Goal: Transaction & Acquisition: Purchase product/service

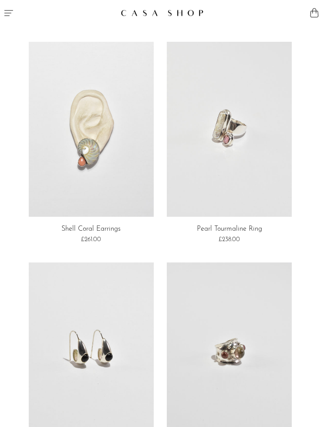
scroll to position [2430, 0]
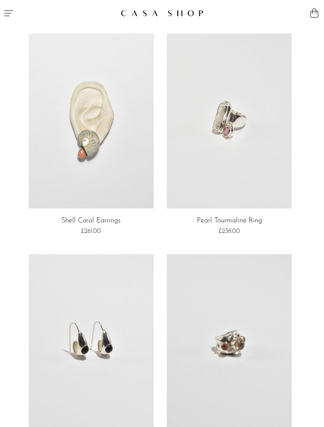
click at [80, 126] on link at bounding box center [91, 121] width 125 height 175
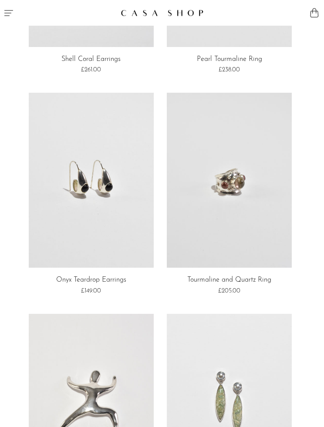
scroll to position [2620, 0]
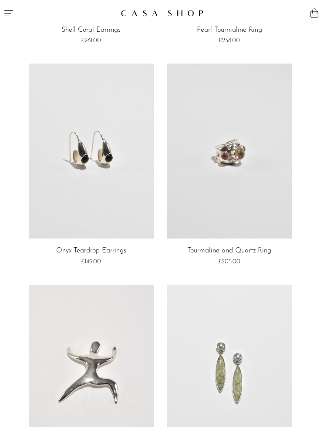
click at [89, 145] on link at bounding box center [91, 151] width 125 height 175
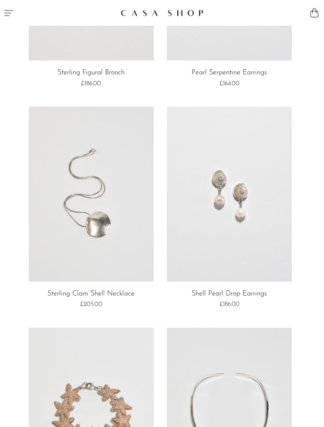
scroll to position [3019, 0]
click at [261, 239] on link at bounding box center [229, 194] width 125 height 175
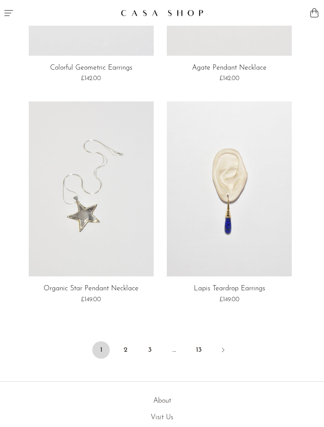
scroll to position [3663, 0]
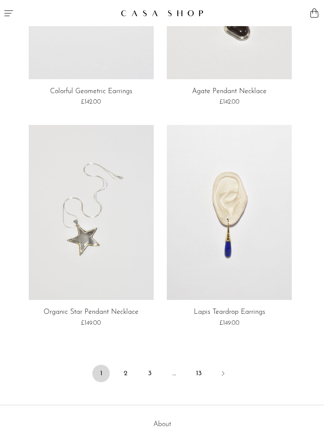
click at [229, 365] on link "Next" at bounding box center [222, 374] width 17 height 19
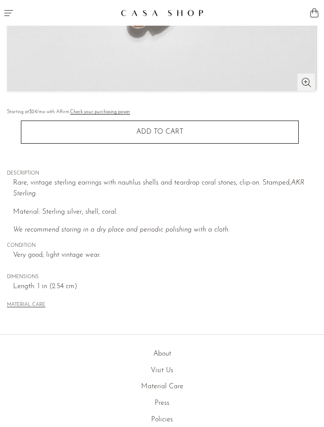
scroll to position [382, 0]
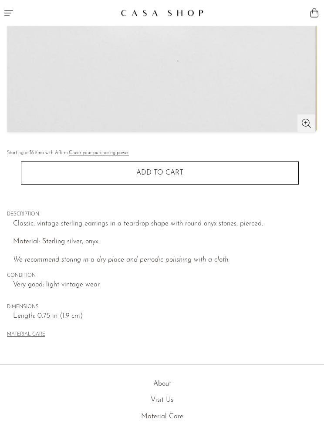
scroll to position [309, 0]
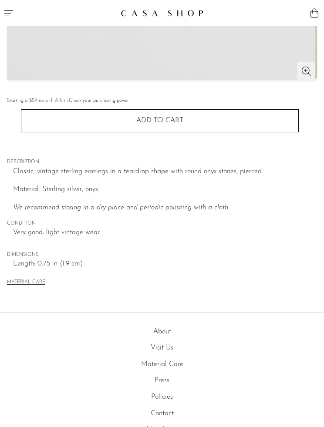
click at [53, 118] on button "Add to cart" at bounding box center [160, 120] width 278 height 23
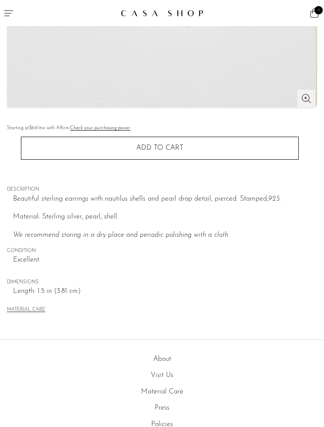
scroll to position [352, 0]
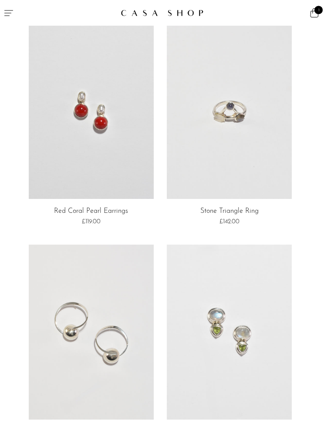
scroll to position [672, 0]
click at [69, 112] on link at bounding box center [91, 111] width 125 height 175
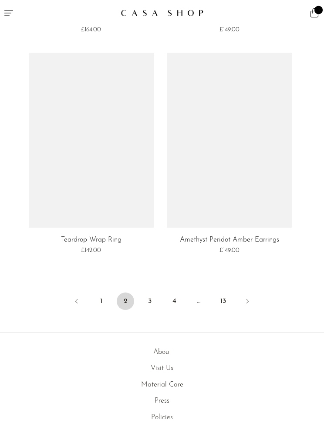
scroll to position [3761, 0]
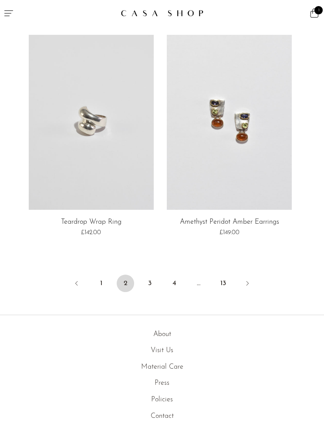
click at [149, 276] on link "3" at bounding box center [149, 283] width 17 height 17
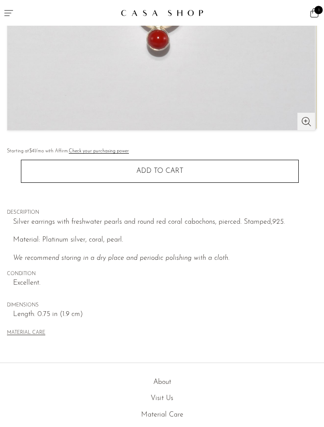
scroll to position [259, 0]
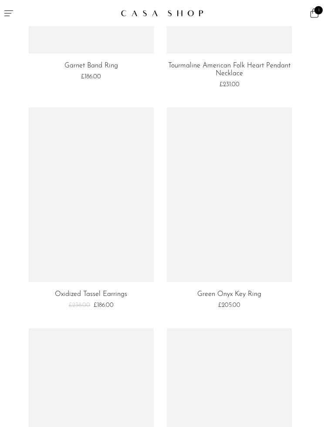
scroll to position [2422, 0]
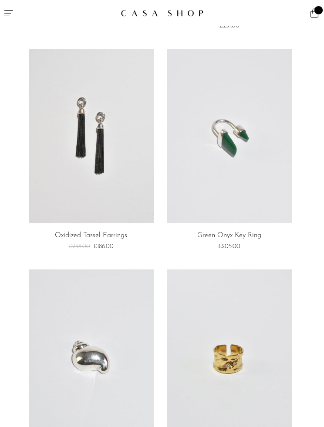
click at [77, 124] on link at bounding box center [91, 136] width 125 height 175
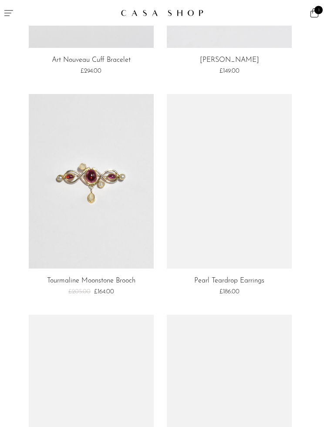
scroll to position [3040, 0]
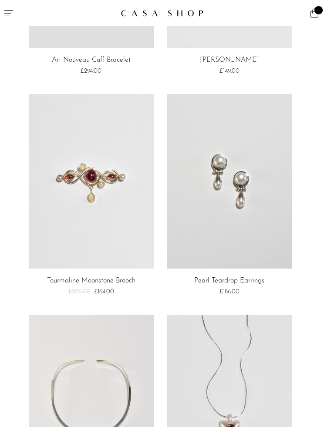
click at [240, 174] on link at bounding box center [229, 181] width 125 height 175
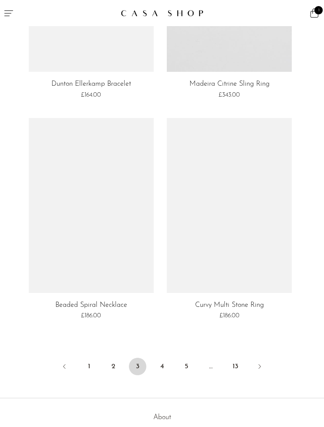
scroll to position [3701, 0]
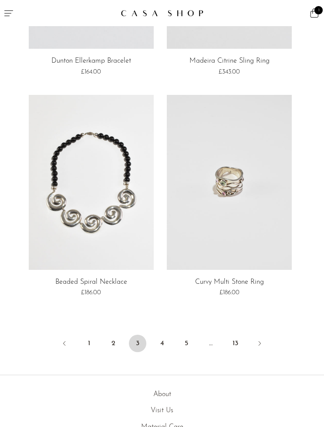
click at [168, 335] on link "4" at bounding box center [161, 343] width 17 height 17
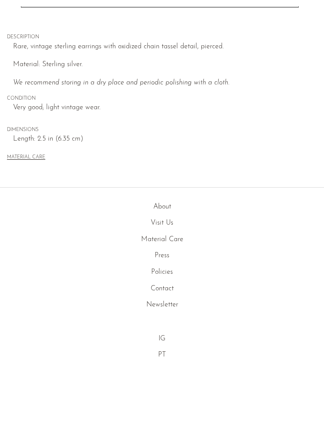
scroll to position [415, 0]
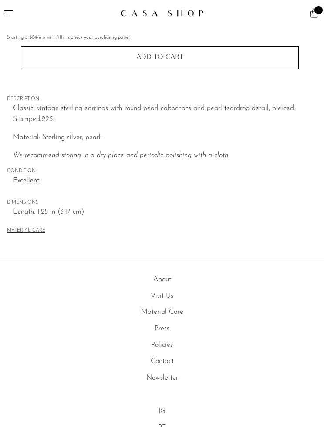
scroll to position [282, 0]
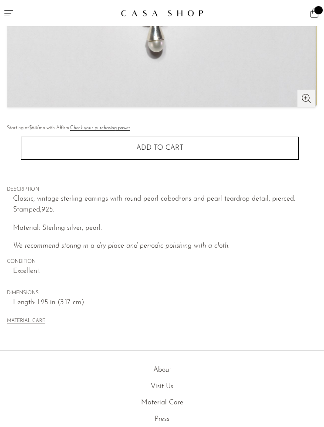
click at [251, 144] on button "Add to cart" at bounding box center [160, 148] width 278 height 23
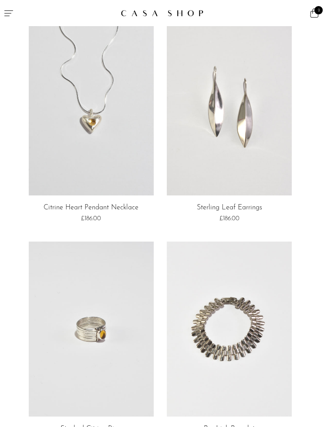
scroll to position [3, 0]
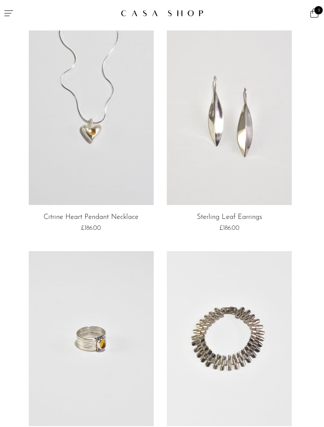
click at [258, 136] on link at bounding box center [229, 117] width 125 height 175
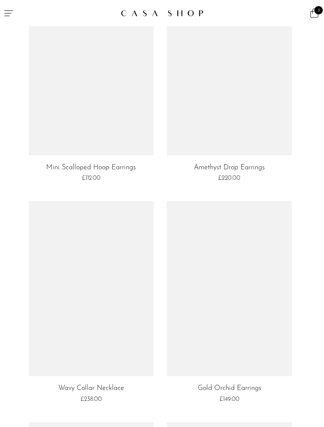
scroll to position [1378, 0]
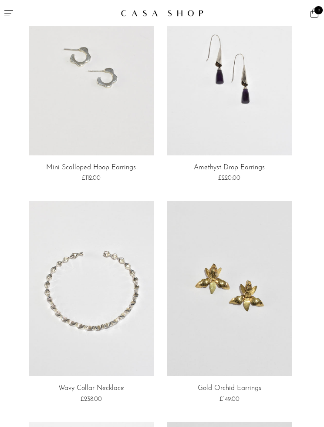
click at [269, 126] on link at bounding box center [229, 67] width 125 height 175
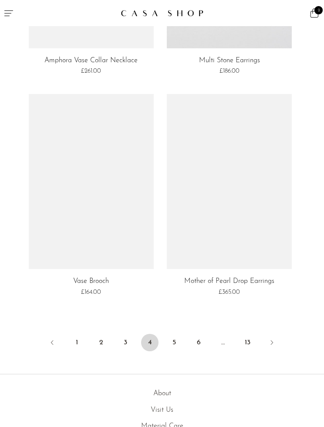
scroll to position [3693, 0]
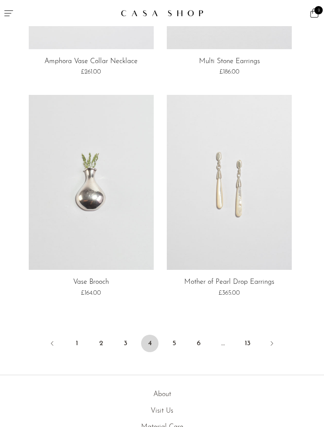
click at [179, 335] on link "5" at bounding box center [173, 343] width 17 height 17
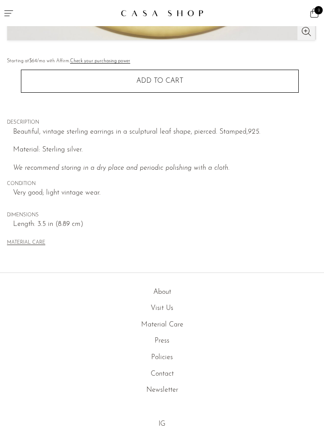
scroll to position [414, 0]
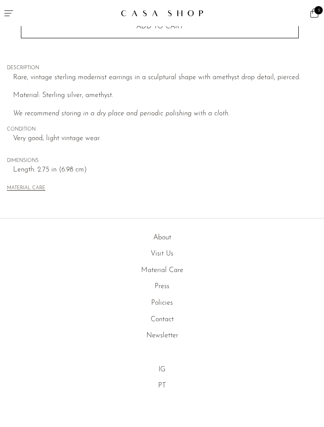
scroll to position [414, 0]
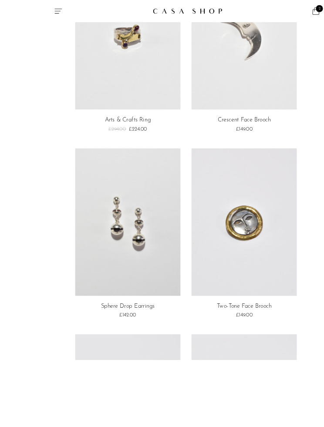
scroll to position [1719, 0]
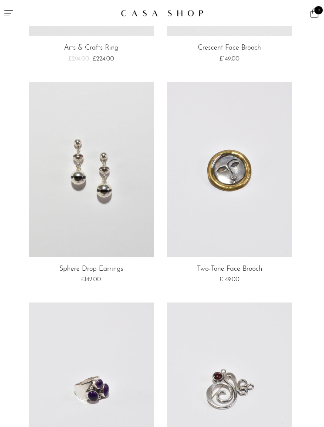
click at [75, 140] on link at bounding box center [91, 169] width 125 height 175
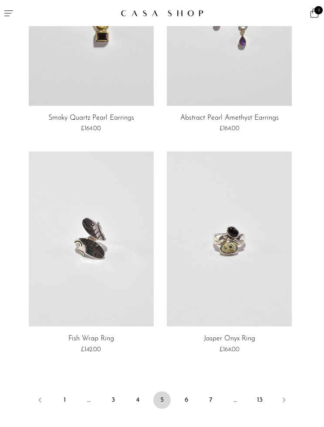
scroll to position [3721, 0]
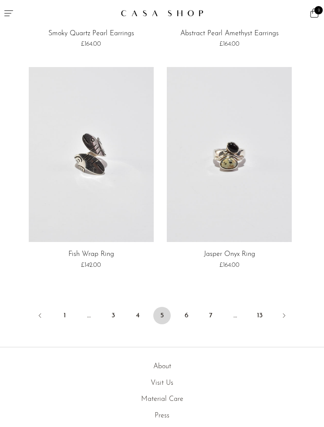
click at [186, 310] on link "6" at bounding box center [186, 315] width 17 height 17
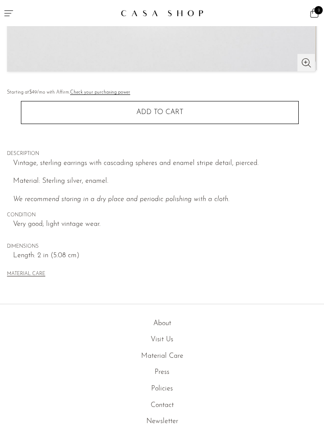
scroll to position [336, 0]
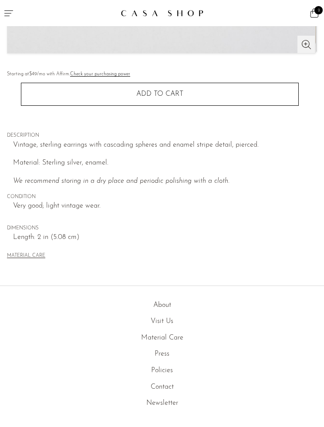
click at [51, 100] on button "Add to cart" at bounding box center [160, 94] width 278 height 23
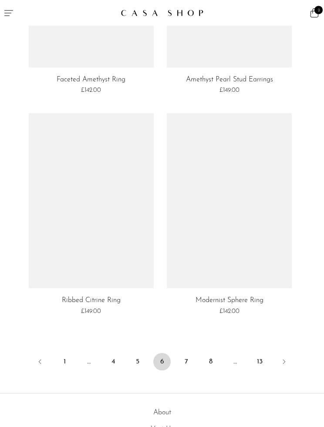
scroll to position [3696, 0]
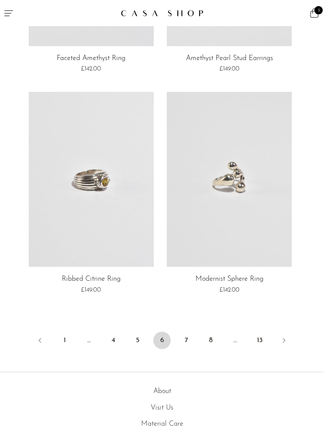
click at [187, 334] on link "7" at bounding box center [186, 340] width 17 height 17
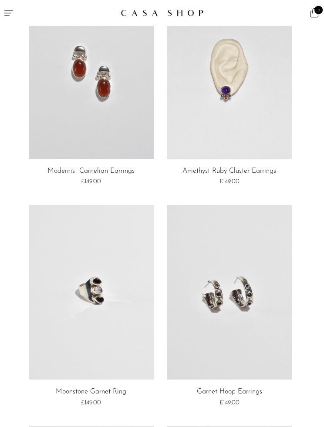
scroll to position [227, 0]
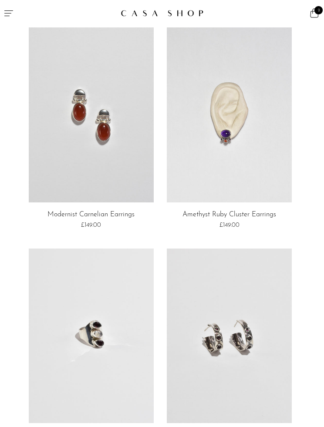
click at [65, 121] on link at bounding box center [91, 114] width 125 height 175
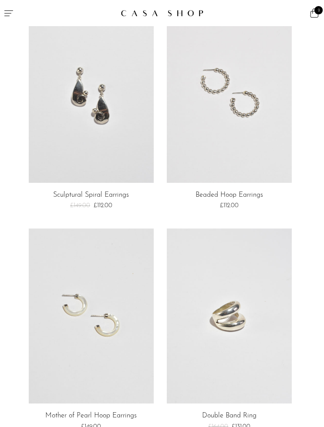
scroll to position [719, 0]
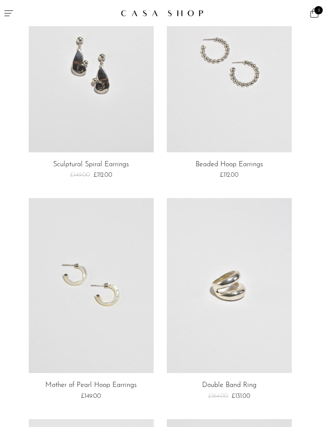
click at [74, 103] on link at bounding box center [91, 64] width 125 height 175
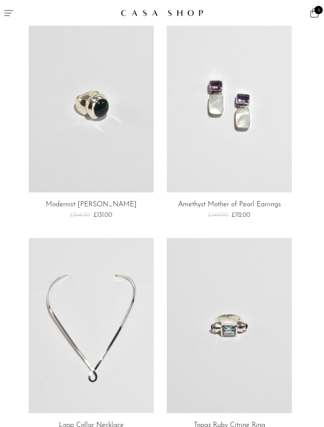
scroll to position [2447, 0]
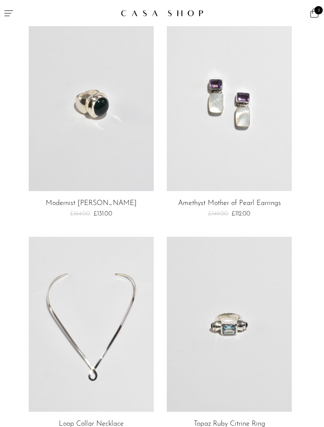
click at [76, 114] on link at bounding box center [91, 103] width 125 height 175
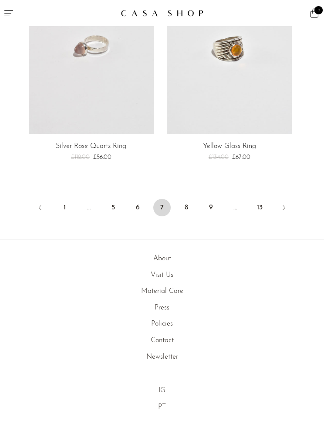
scroll to position [3806, 0]
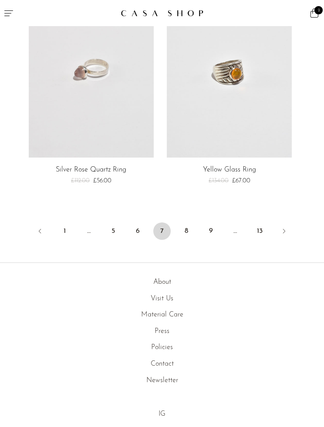
click at [188, 222] on link "8" at bounding box center [186, 230] width 17 height 17
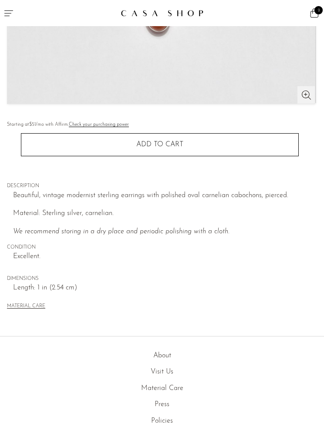
scroll to position [328, 0]
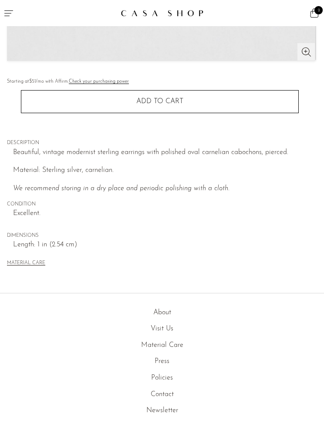
click at [56, 97] on button "Add to cart" at bounding box center [160, 101] width 278 height 23
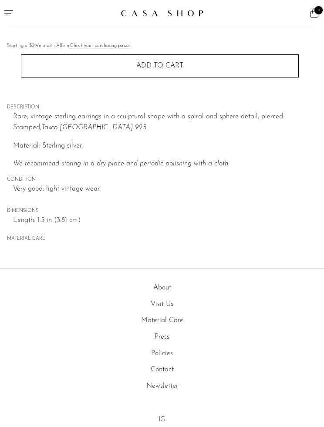
scroll to position [380, 0]
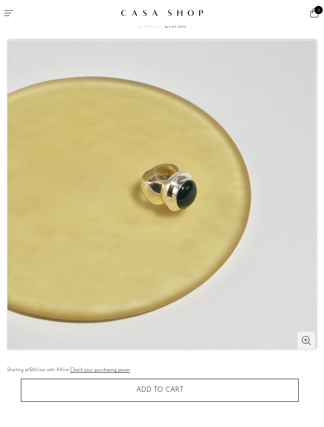
scroll to position [40, 0]
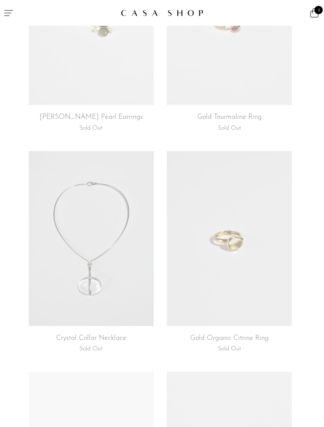
scroll to position [2272, 0]
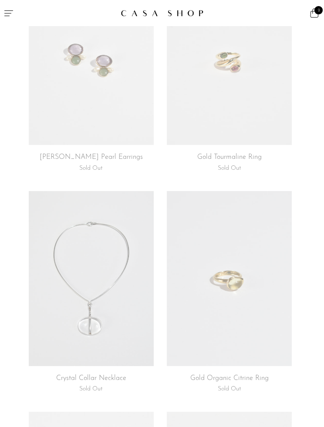
click at [7, 17] on icon "Menu" at bounding box center [8, 13] width 10 height 10
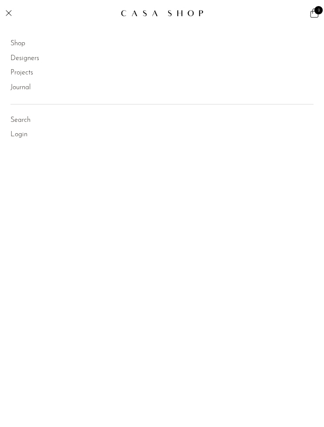
click at [17, 45] on link "Shop" at bounding box center [17, 43] width 15 height 11
